Goal: Find specific page/section: Find specific page/section

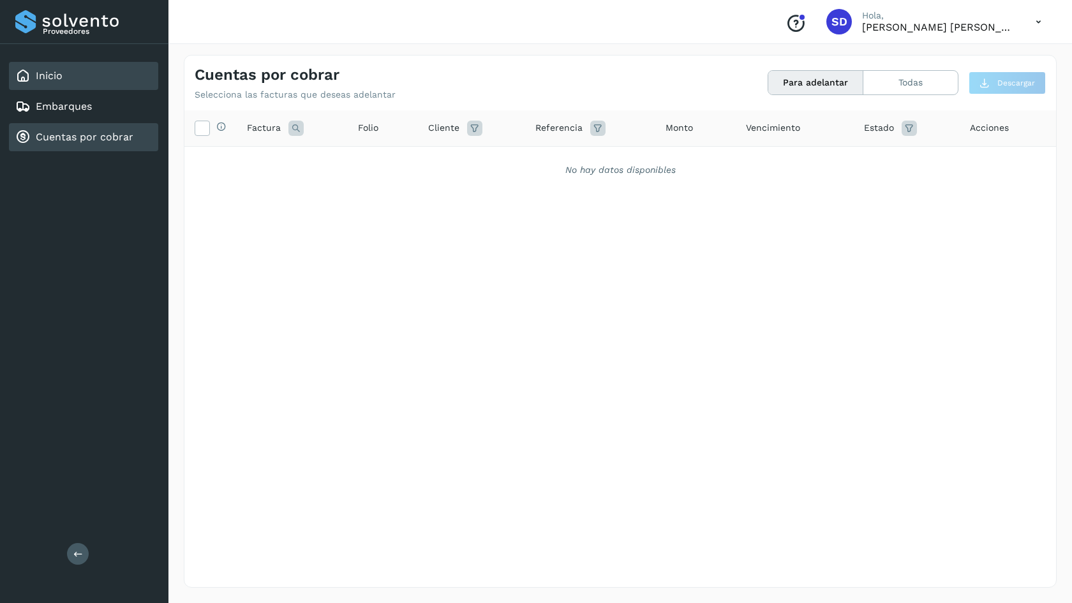
click at [103, 77] on div "Inicio" at bounding box center [83, 76] width 149 height 28
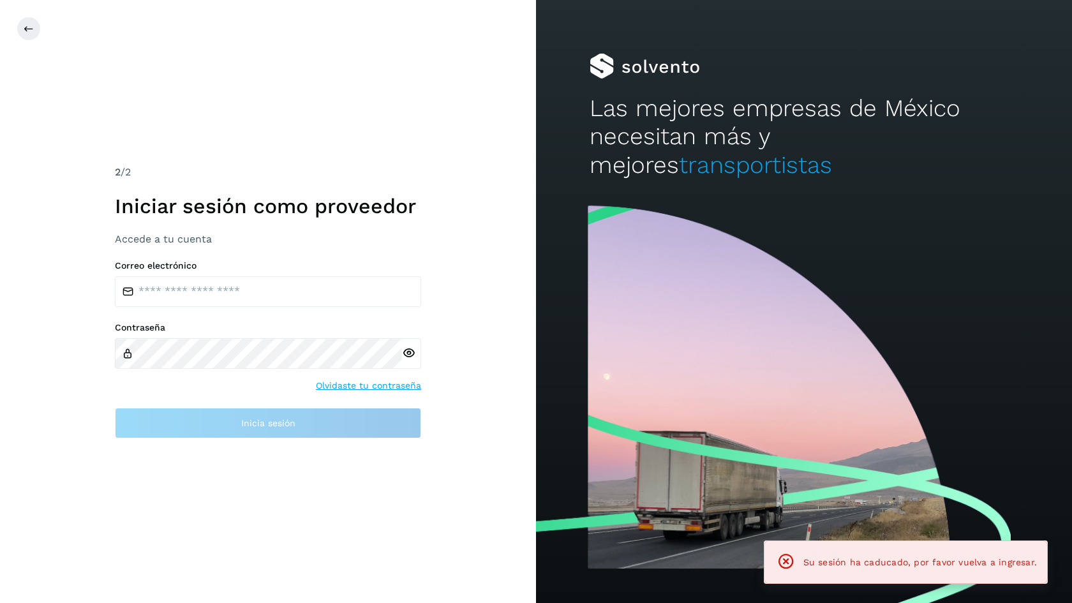
click at [89, 133] on div "2 /2 Iniciar sesión como proveedor Accede a tu cuenta Correo electrónico Contra…" at bounding box center [268, 301] width 536 height 603
type input "**********"
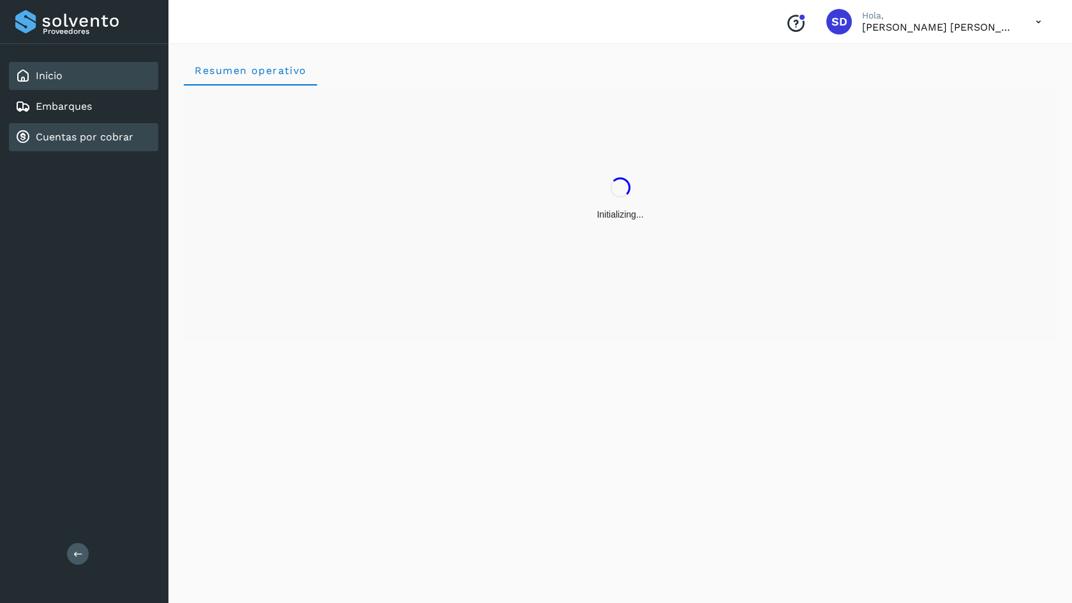
click at [71, 135] on link "Cuentas por cobrar" at bounding box center [85, 137] width 98 height 12
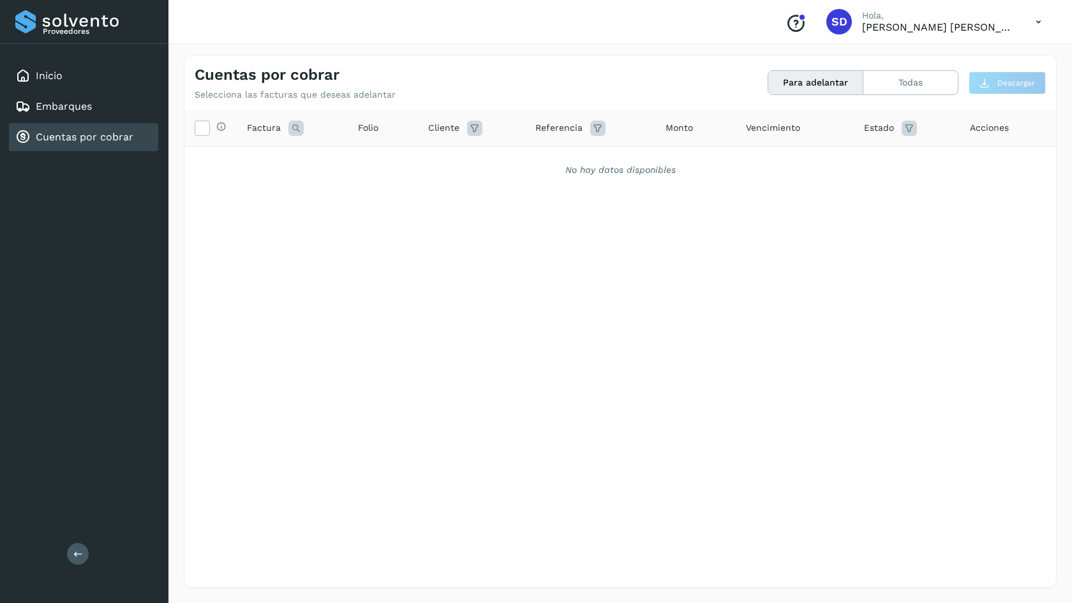
click at [925, 94] on div "Para adelantar Todas" at bounding box center [862, 82] width 191 height 25
click at [913, 84] on button "Todas" at bounding box center [910, 83] width 94 height 24
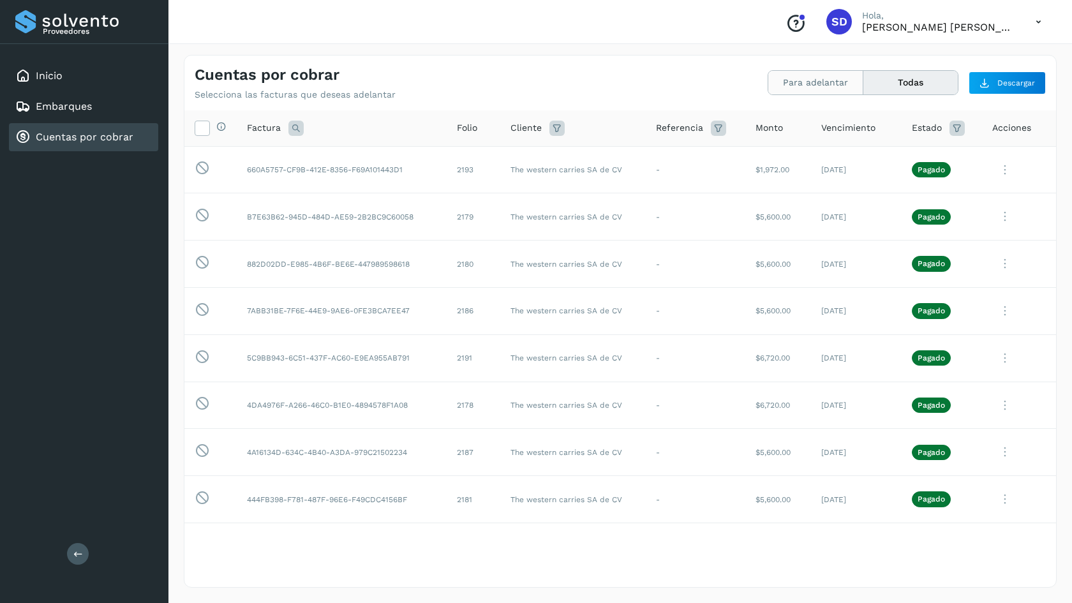
click at [863, 80] on button "Para adelantar" at bounding box center [910, 83] width 94 height 24
